Goal: Task Accomplishment & Management: Use online tool/utility

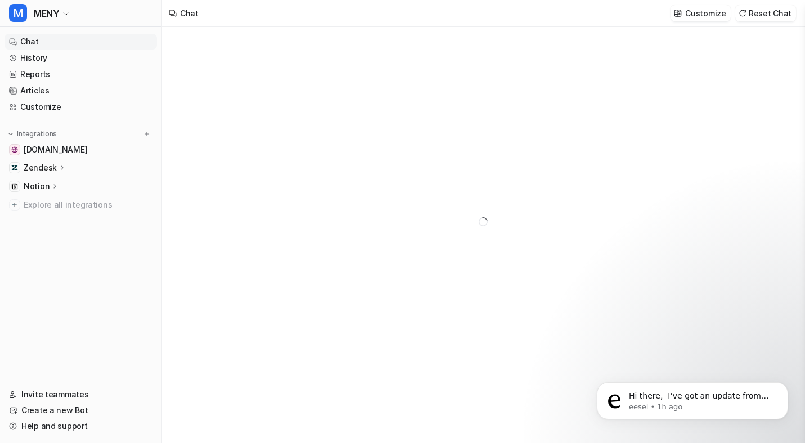
type textarea "**********"
click at [57, 13] on span "MENY" at bounding box center [46, 14] width 25 height 16
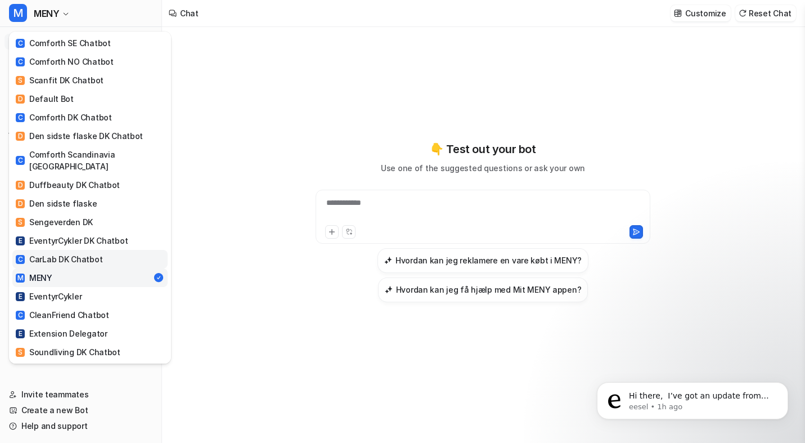
click at [98, 253] on div "C CarLab DK Chatbot" at bounding box center [59, 259] width 87 height 12
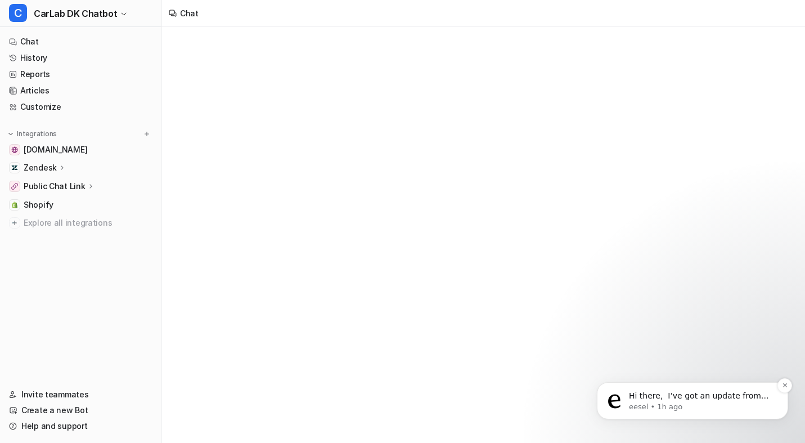
click at [659, 398] on p "Hi there, ​ I’ve got an update from the team. The pagination issue has been res…" at bounding box center [701, 395] width 145 height 11
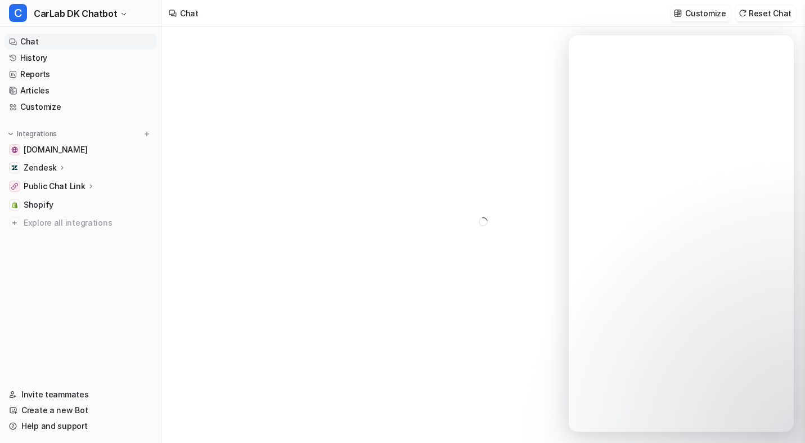
type textarea "**********"
click at [49, 170] on p "Zendesk" at bounding box center [40, 167] width 33 height 11
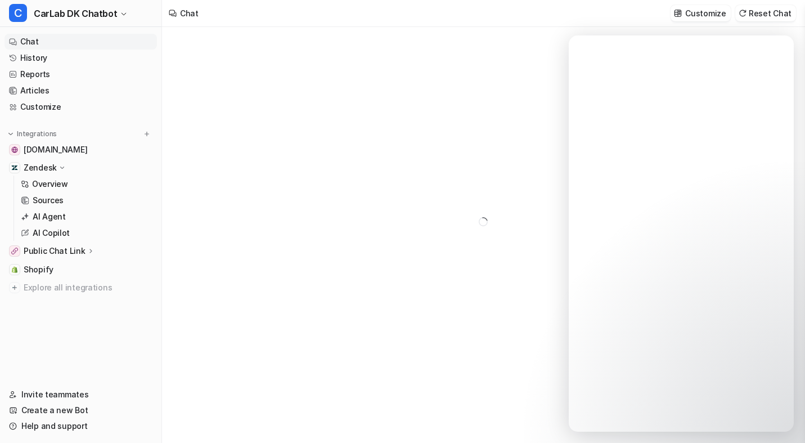
click at [56, 168] on div "Zendesk" at bounding box center [45, 167] width 43 height 11
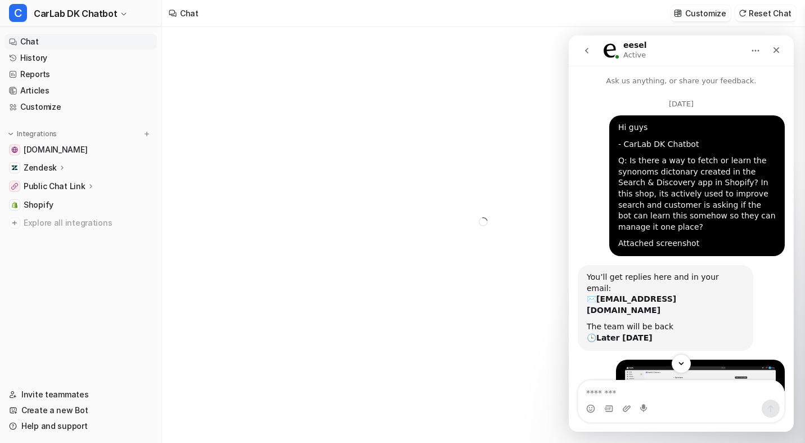
scroll to position [2, 0]
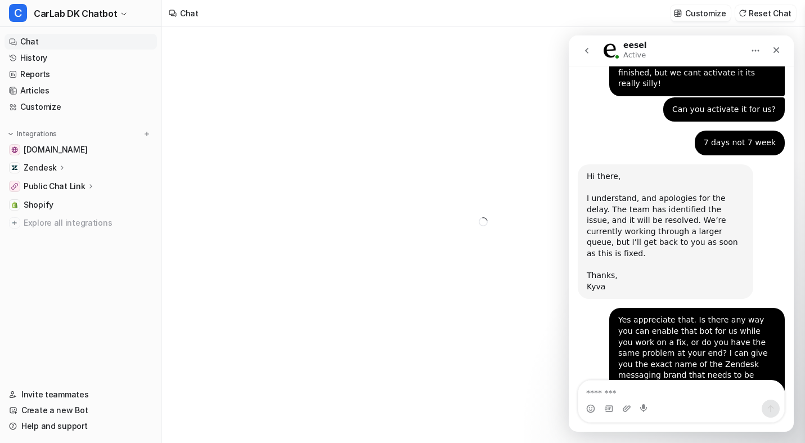
click at [52, 169] on p "Zendesk" at bounding box center [40, 167] width 33 height 11
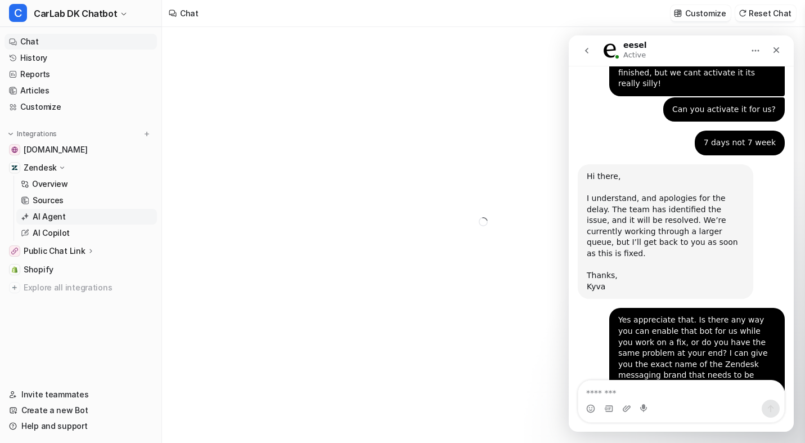
click at [55, 212] on p "AI Agent" at bounding box center [49, 216] width 33 height 11
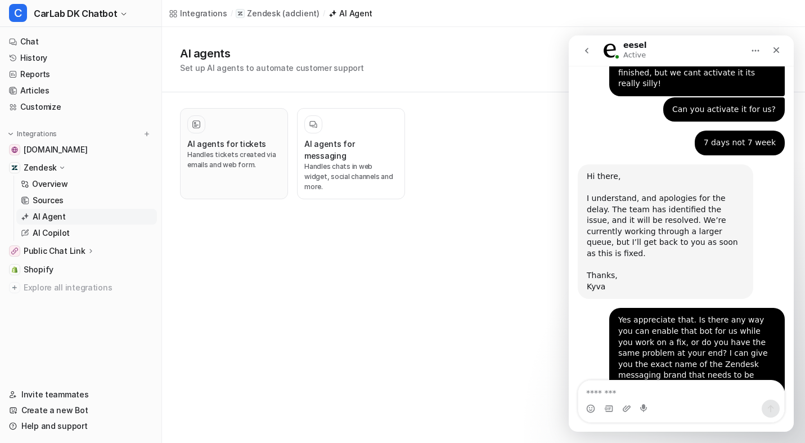
click at [234, 165] on p "Handles tickets created via emails and web form." at bounding box center [233, 160] width 93 height 20
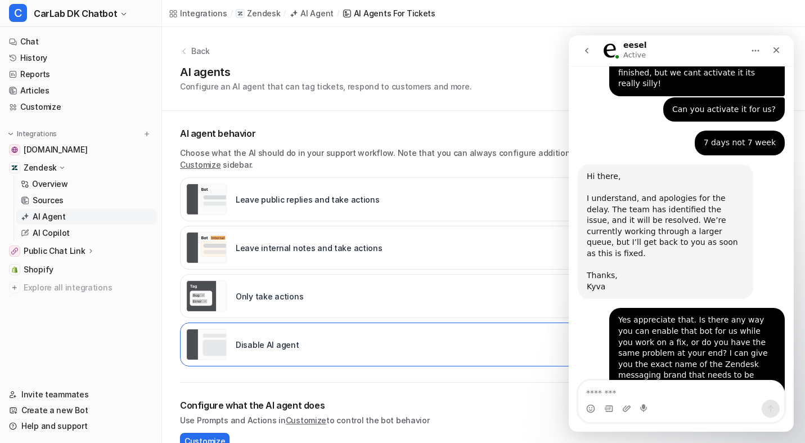
click at [71, 216] on link "AI Agent" at bounding box center [86, 217] width 141 height 16
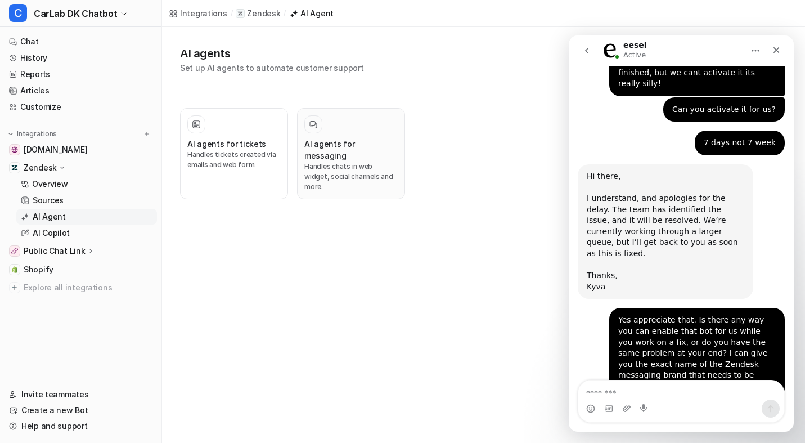
click at [357, 162] on p "Handles chats in web widget, social channels and more." at bounding box center [350, 176] width 93 height 30
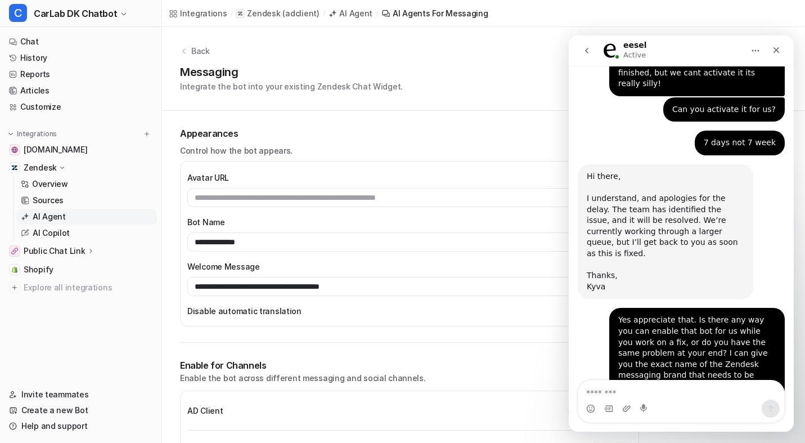
click at [771, 48] on icon "Close" at bounding box center [775, 50] width 9 height 9
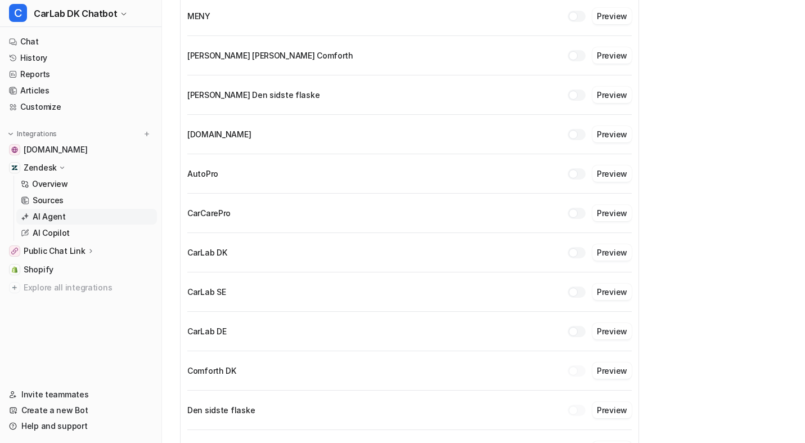
scroll to position [1653, 0]
click at [577, 252] on div at bounding box center [572, 253] width 9 height 9
click at [56, 428] on link "Help and support" at bounding box center [80, 426] width 152 height 16
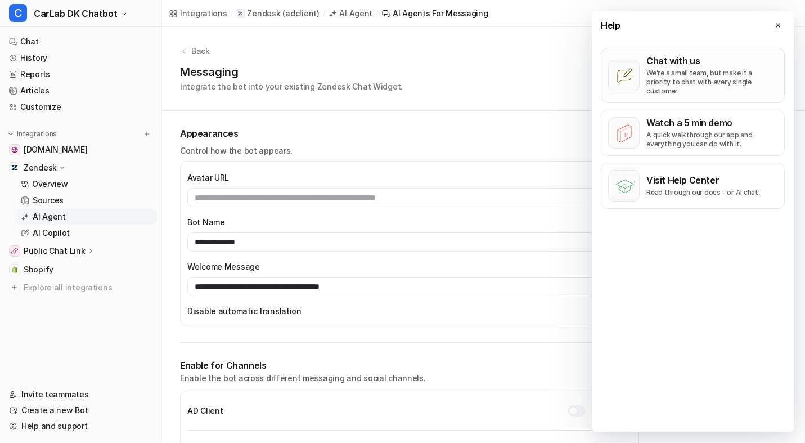
click at [705, 75] on p "We’re a small team, but make it a priority to chat with every single customer." at bounding box center [711, 82] width 131 height 27
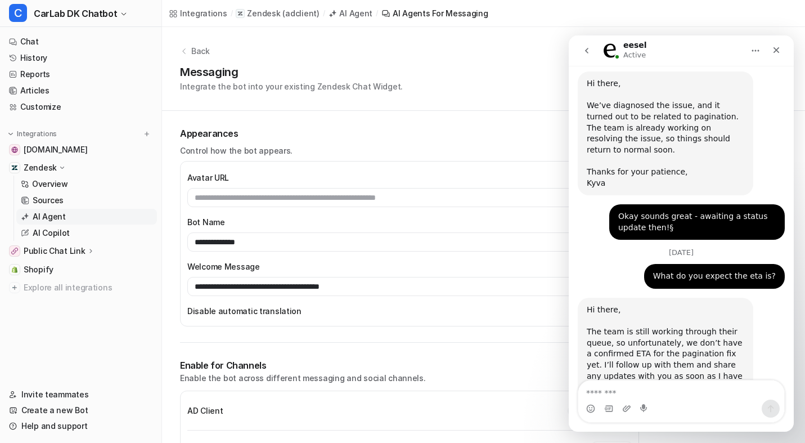
scroll to position [2372, 0]
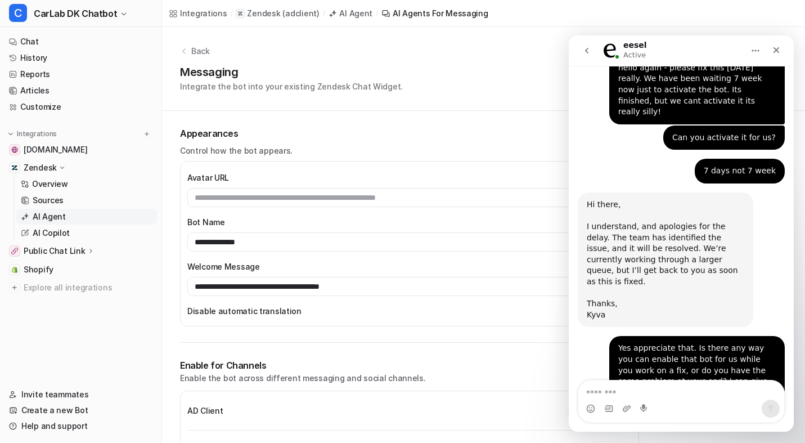
click at [648, 385] on textarea "Message…" at bounding box center [681, 389] width 206 height 19
type textarea "**********"
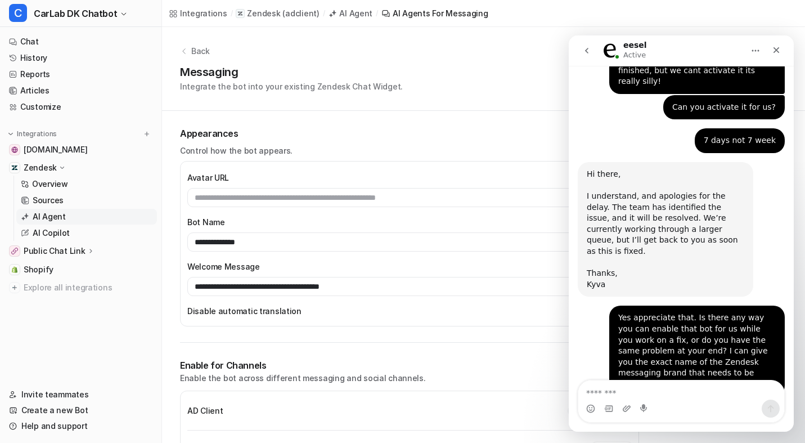
scroll to position [2405, 0]
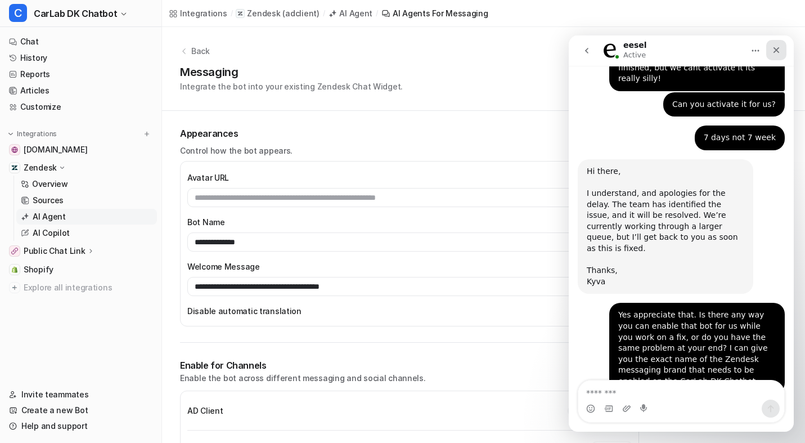
click at [779, 48] on icon "Close" at bounding box center [775, 50] width 9 height 9
